Goal: Information Seeking & Learning: Learn about a topic

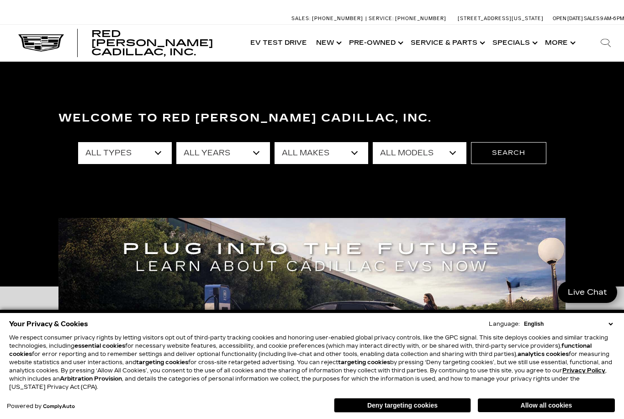
click at [255, 157] on select "All Years 2026 2025 2024 2023 2022 2021 2020 2019 2018 2017 2015 2014 2013" at bounding box center [223, 153] width 94 height 22
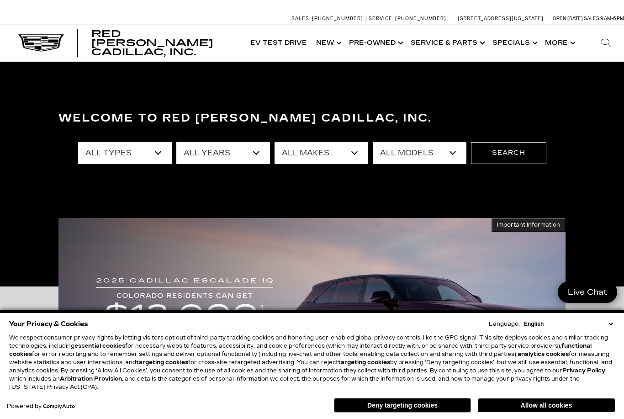
select select "2025"
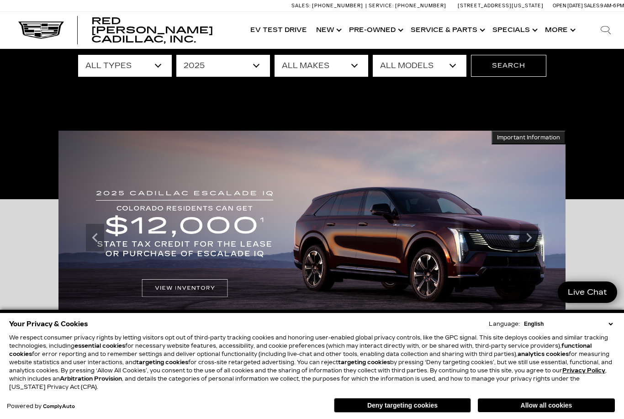
scroll to position [87, 0]
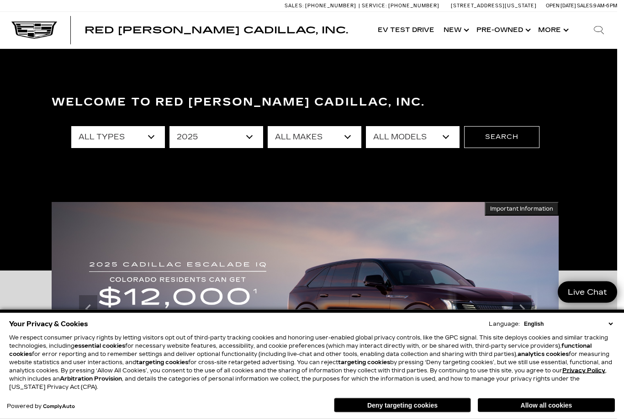
click at [309, 136] on select "All Makes Cadillac GMC" at bounding box center [315, 137] width 94 height 22
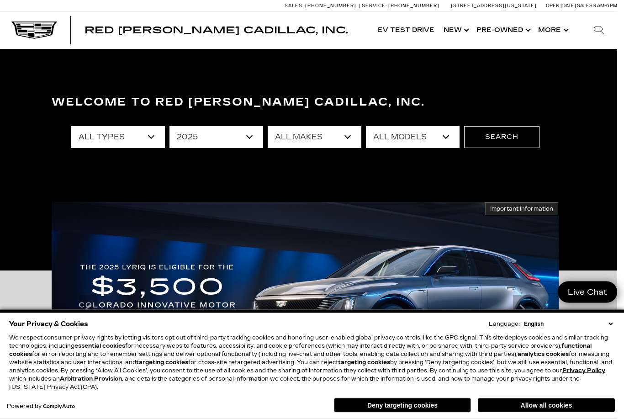
scroll to position [16, 7]
select select "Cadillac"
click at [251, 134] on select "All Years 2025" at bounding box center [216, 137] width 94 height 22
select select "Filter by year"
click at [445, 137] on select "All Models CT4 CT5 Escalade Escalade ESV ESCALADE IQ ESCALADE IQL LYRIQ OPTIQ V…" at bounding box center [413, 137] width 94 height 22
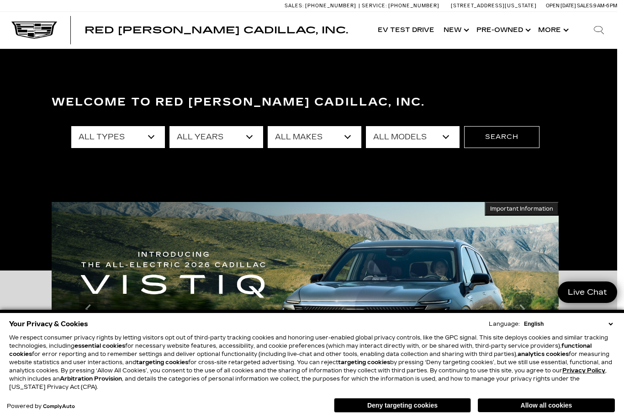
select select "Escalade ESV"
click at [510, 136] on button "Search" at bounding box center [501, 137] width 75 height 22
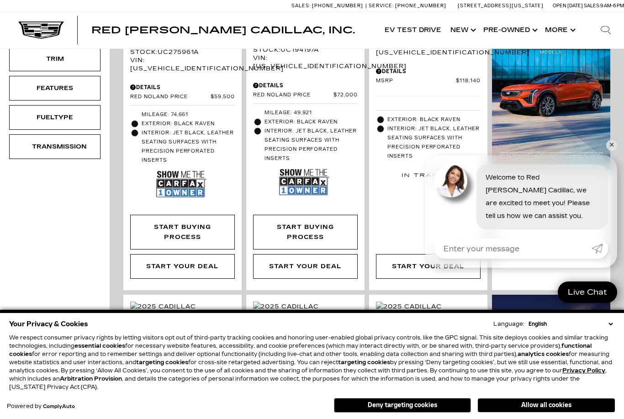
scroll to position [346, 0]
